Goal: Transaction & Acquisition: Purchase product/service

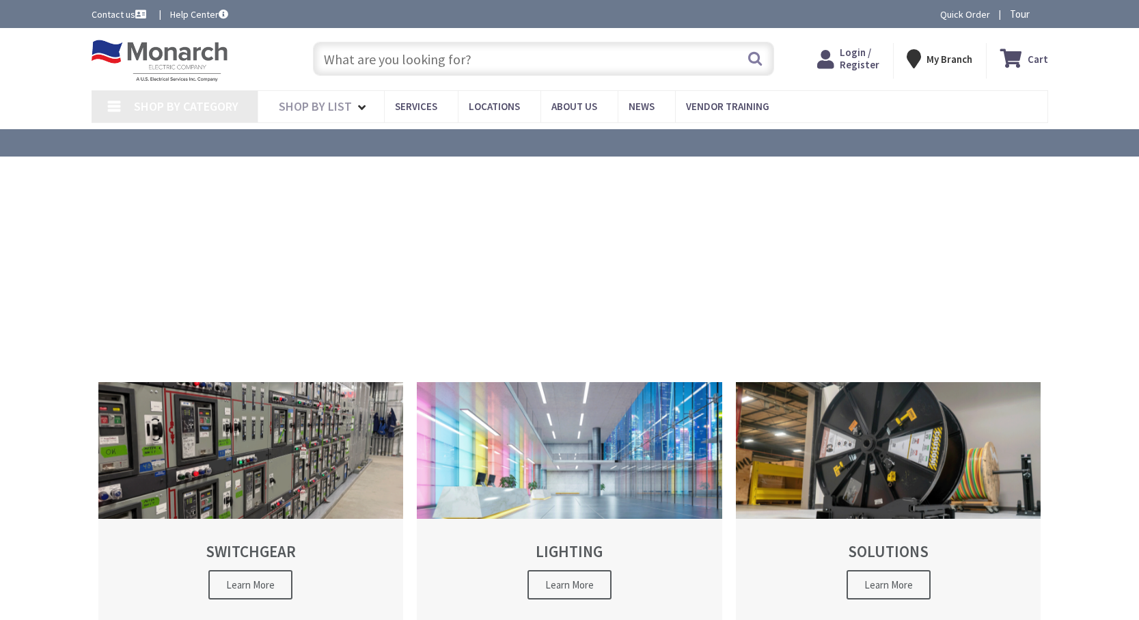
click at [521, 57] on input "text" at bounding box center [543, 59] width 461 height 34
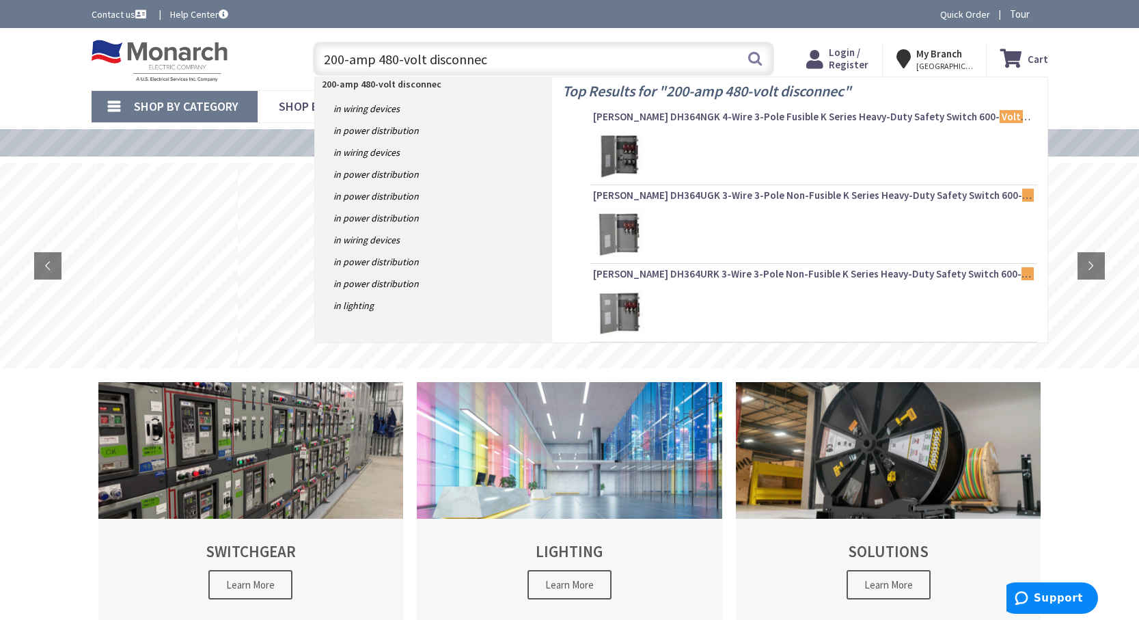
type input "200-amp 480-volt disconnect"
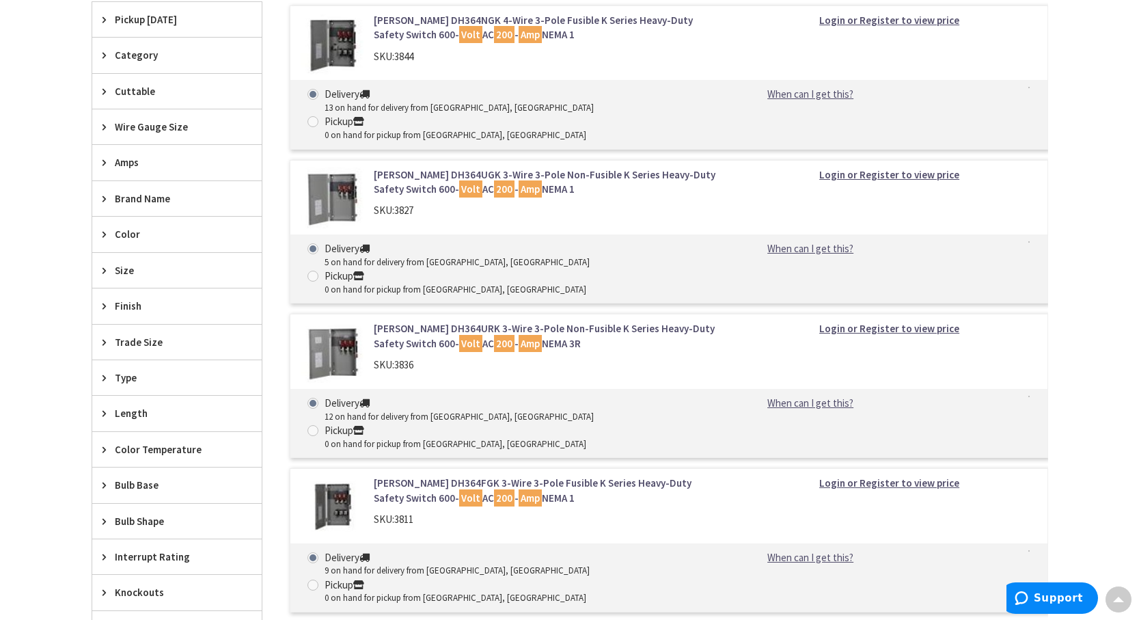
scroll to position [569, 0]
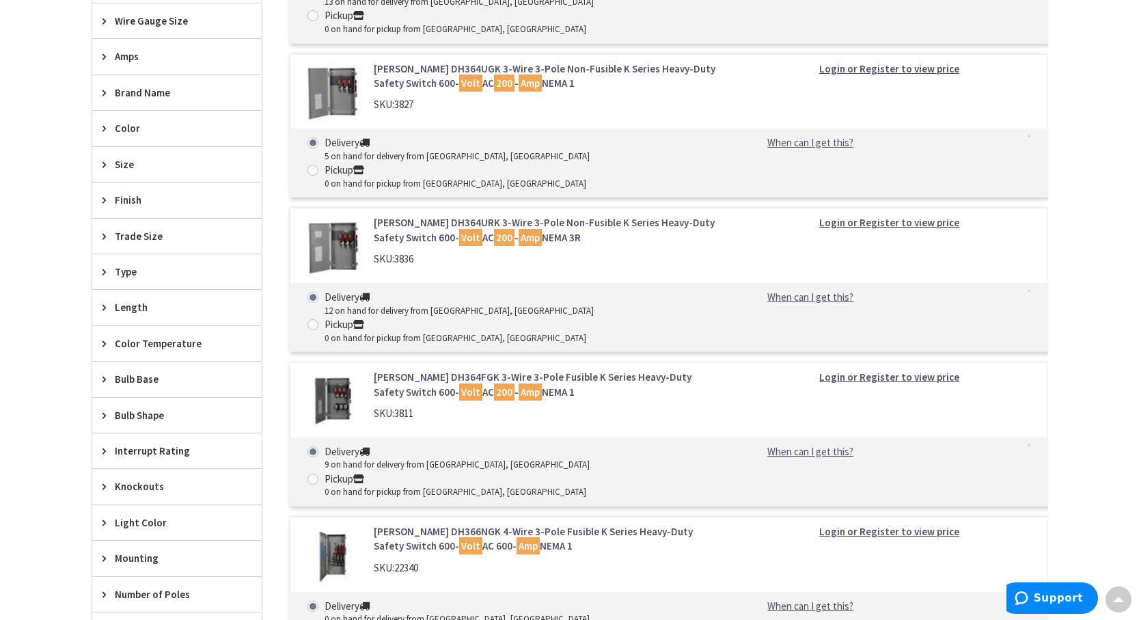
click at [340, 215] on img at bounding box center [333, 247] width 64 height 64
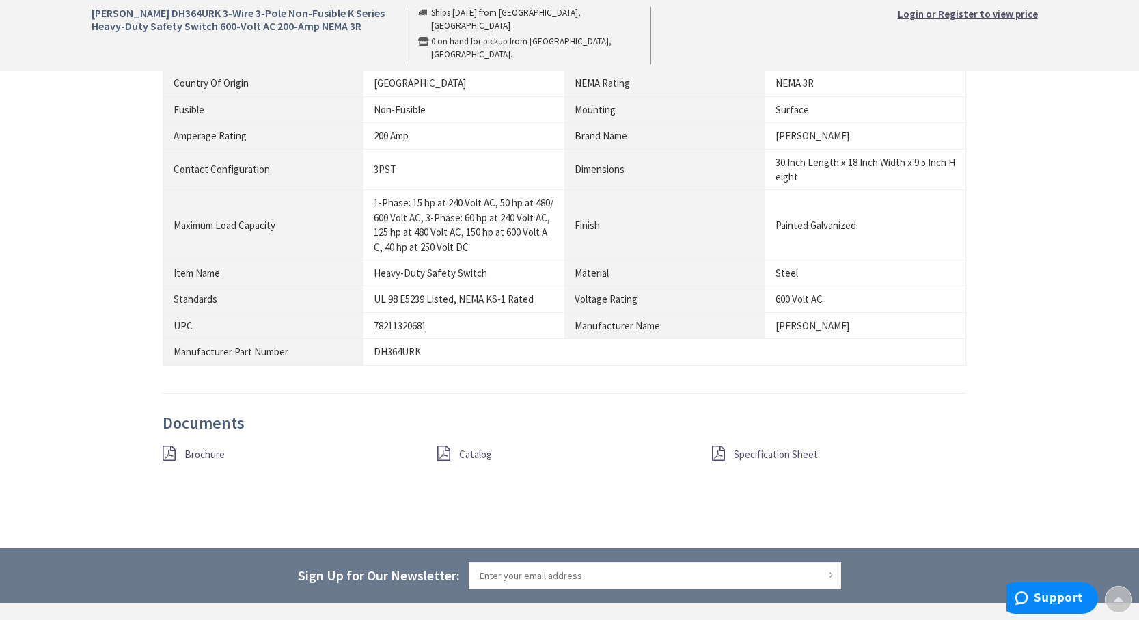
scroll to position [1025, 0]
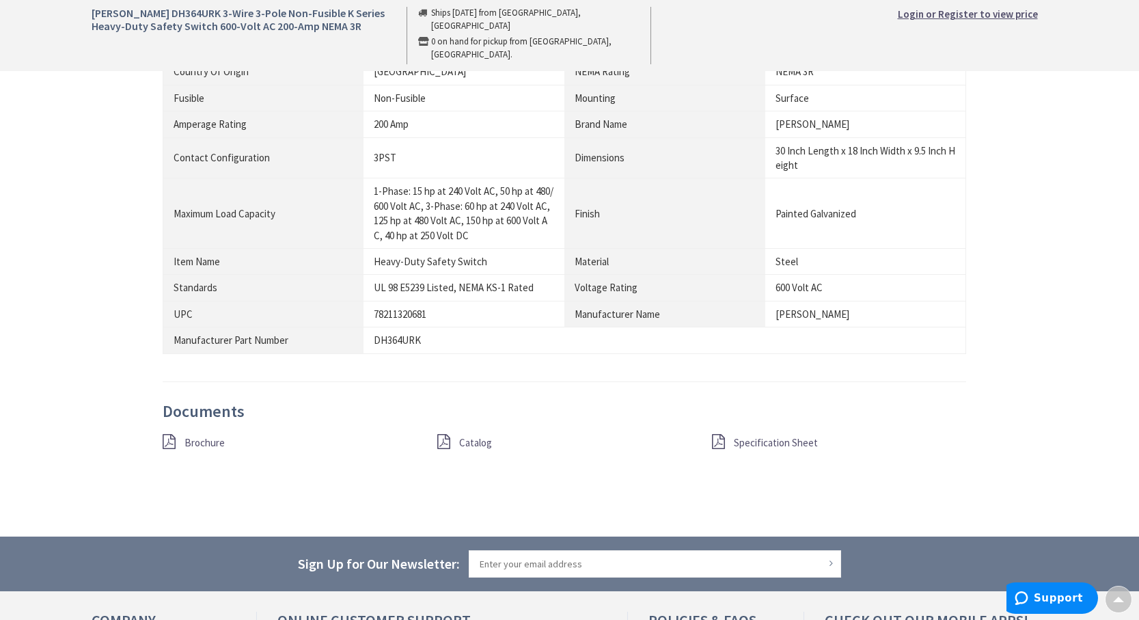
click at [761, 436] on span "Specification Sheet" at bounding box center [776, 442] width 84 height 13
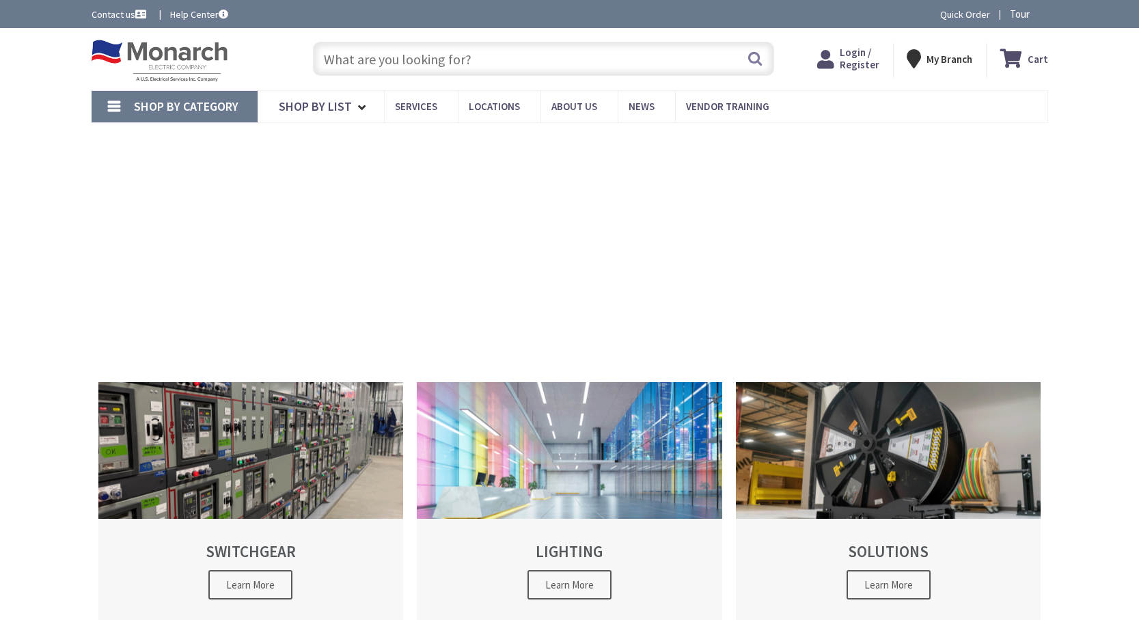
click at [518, 59] on input "text" at bounding box center [543, 59] width 461 height 34
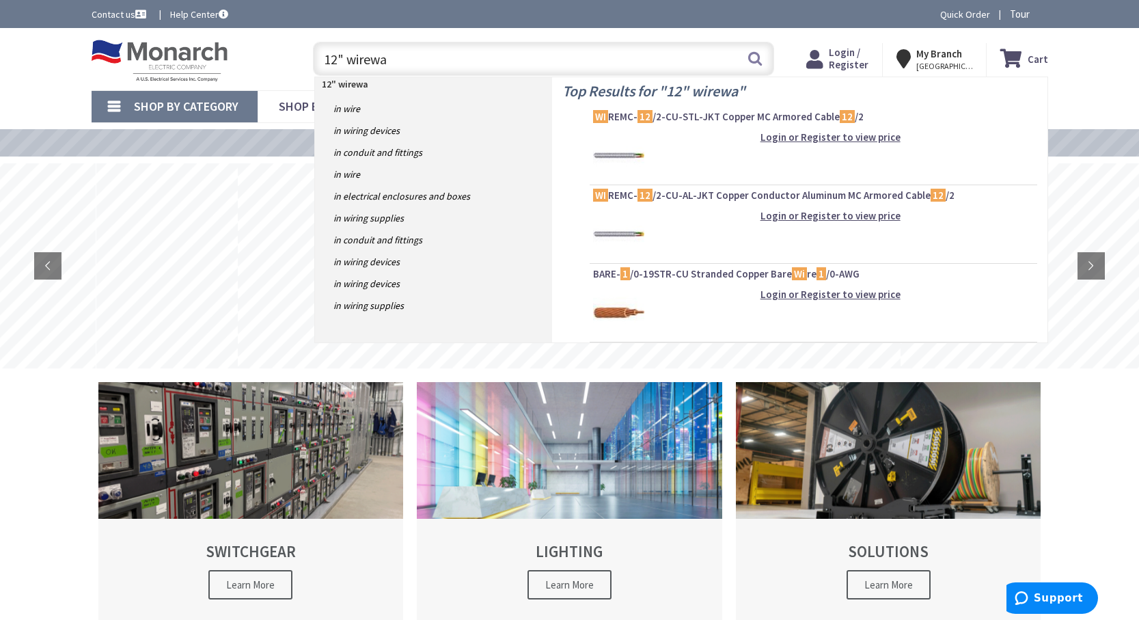
type input "12" wireway"
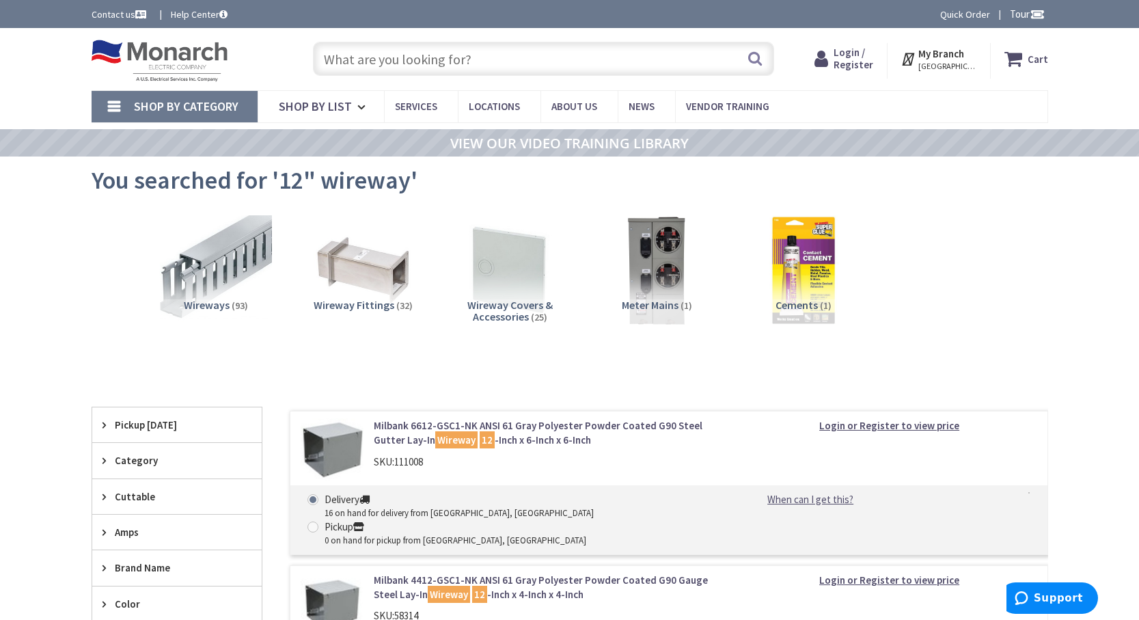
click at [383, 56] on input "text" at bounding box center [543, 59] width 461 height 34
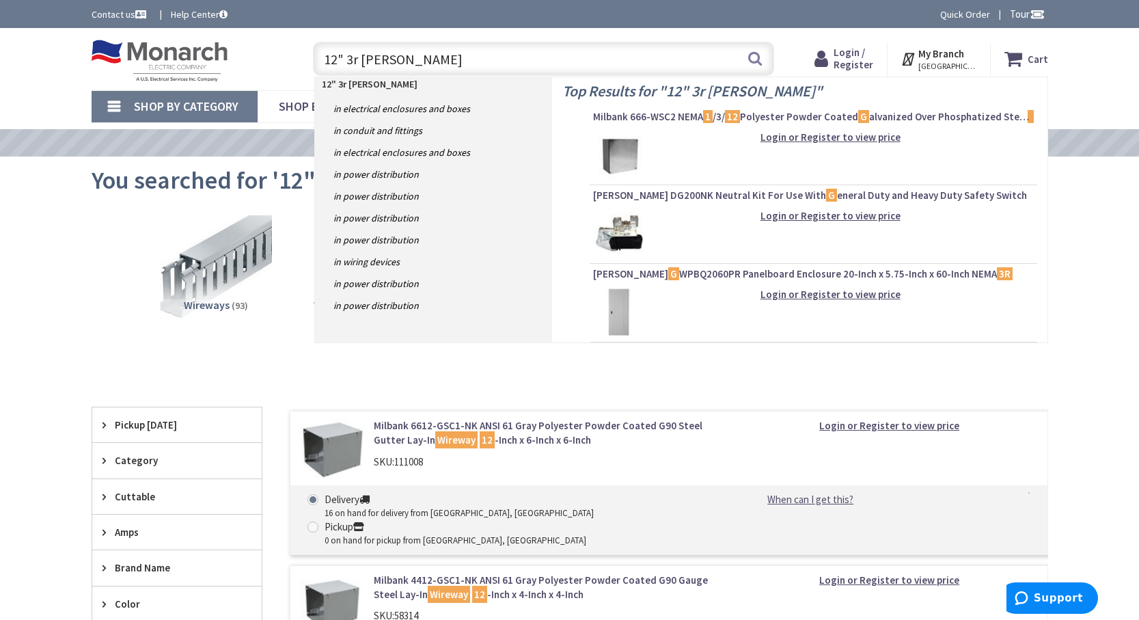
type input "12" 3r gutter"
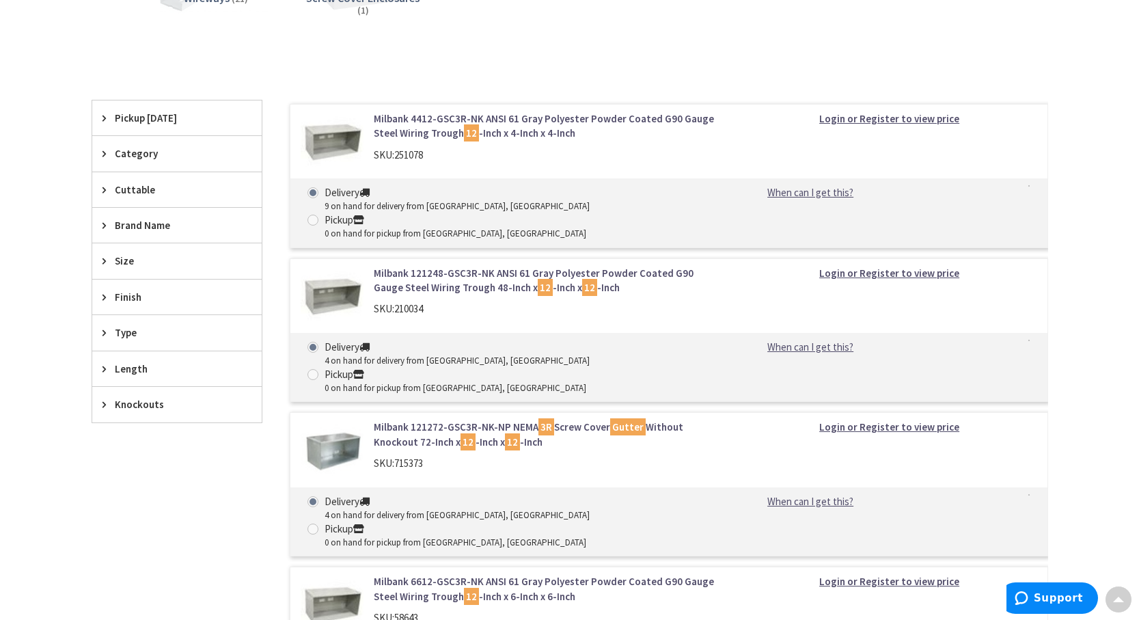
scroll to position [342, 0]
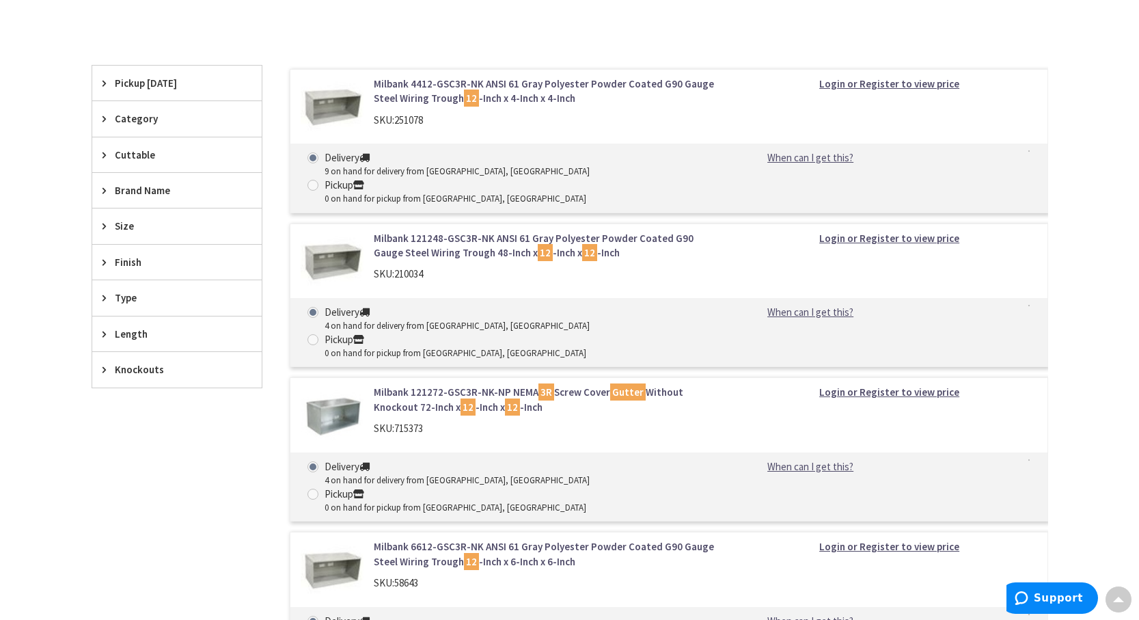
click at [407, 385] on link "Milbank 121272-GSC3R-NK-NP NEMA 3R Screw Cover Gutter Without Knockout 72-Inch …" at bounding box center [548, 399] width 348 height 29
click at [348, 385] on img at bounding box center [333, 417] width 64 height 64
